Goal: Transaction & Acquisition: Purchase product/service

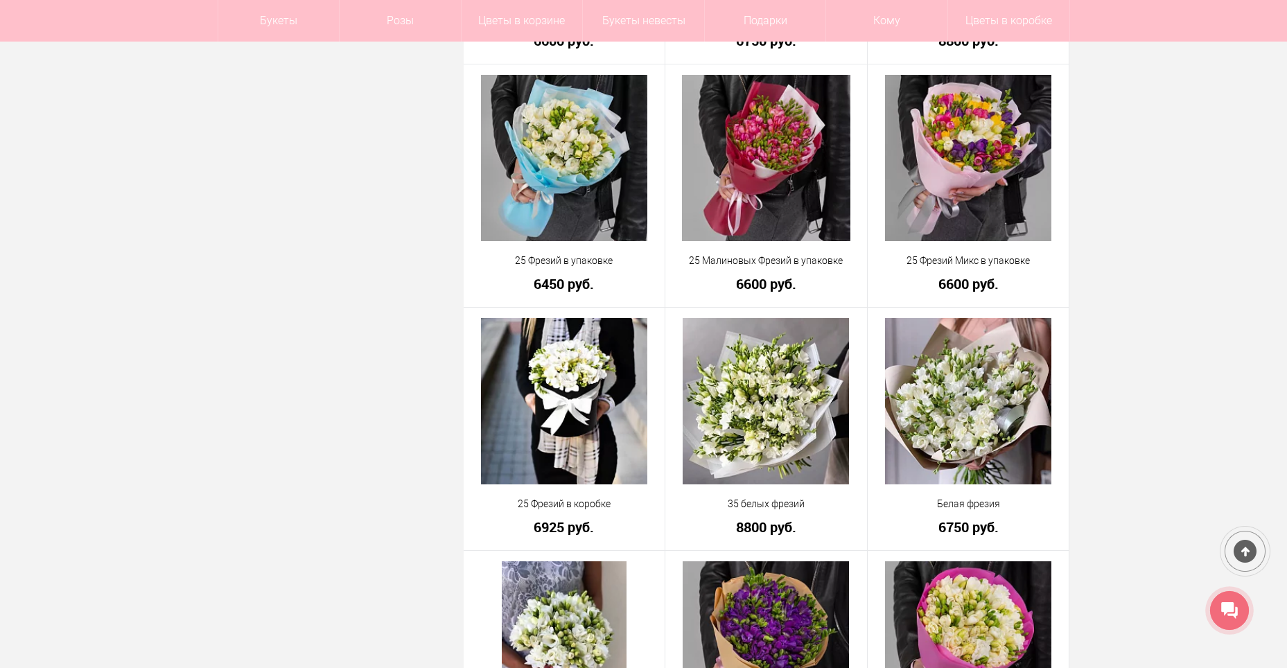
scroll to position [1871, 0]
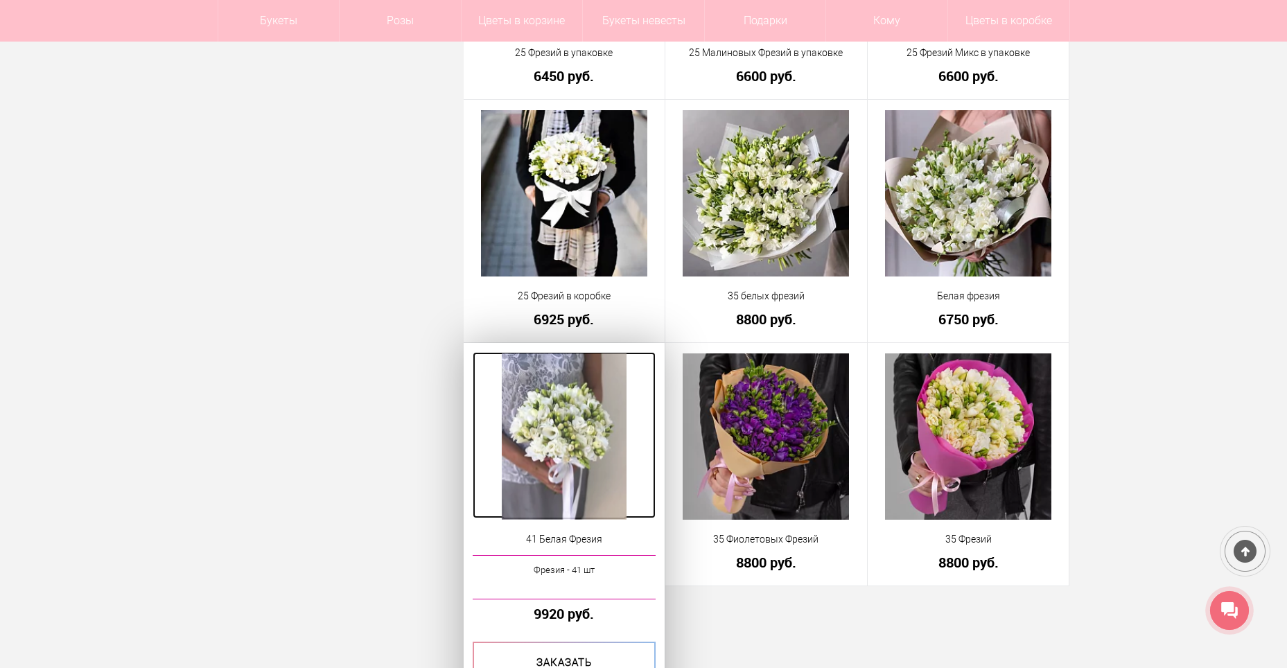
click at [590, 399] on img at bounding box center [564, 436] width 125 height 166
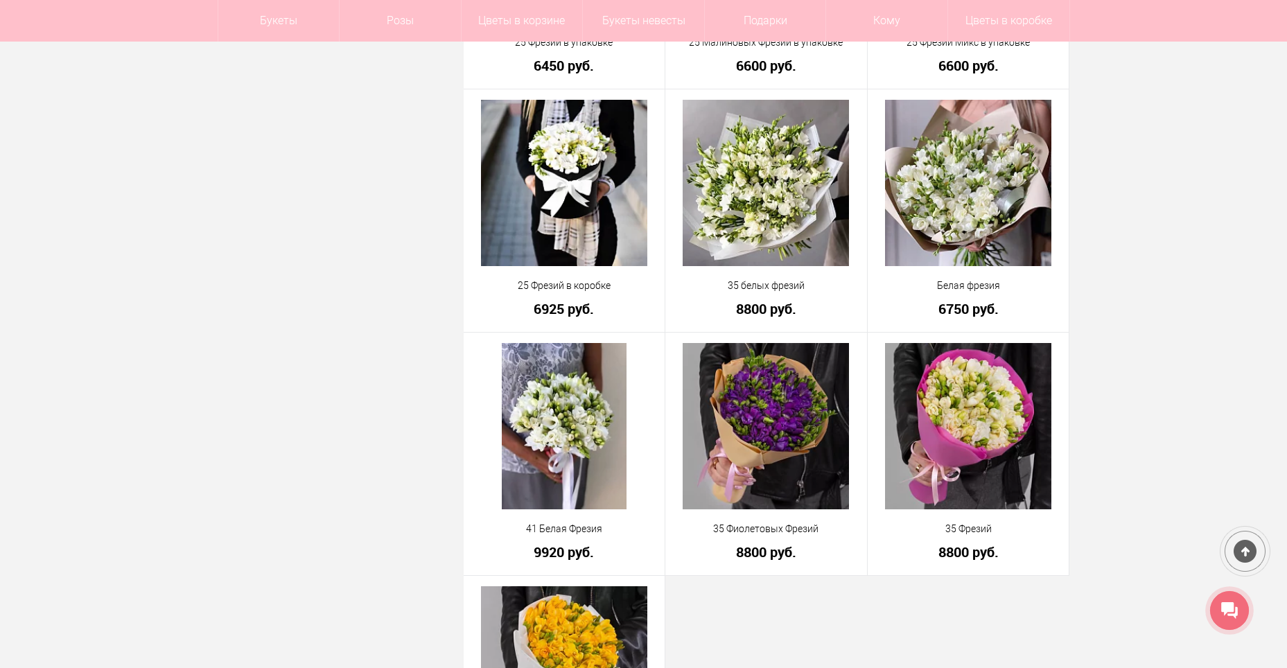
scroll to position [1871, 0]
